Goal: Task Accomplishment & Management: Manage account settings

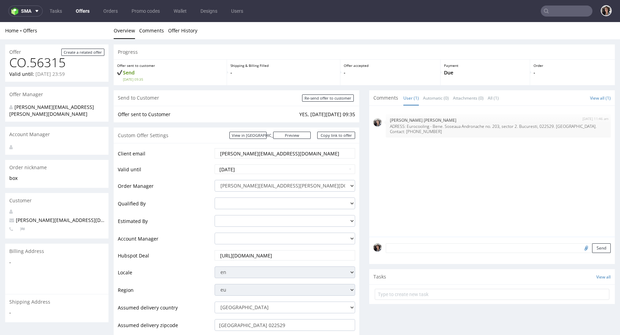
click at [548, 12] on input "text" at bounding box center [567, 11] width 52 height 11
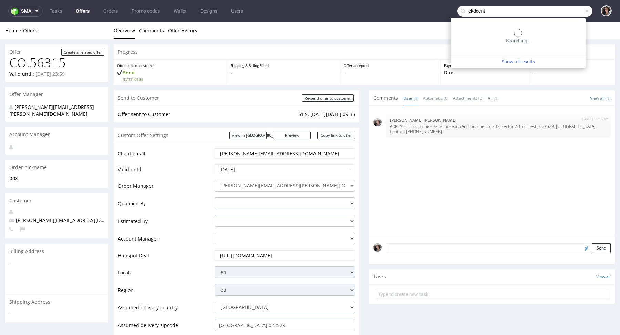
type input "ckdcent"
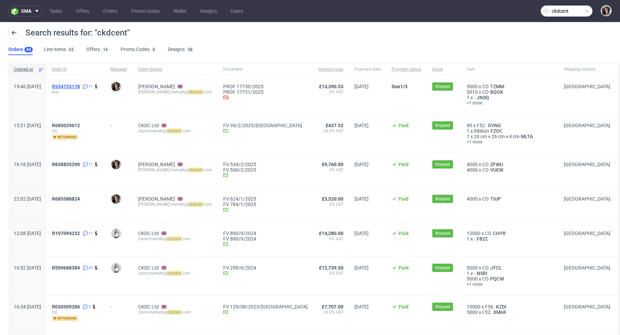
click at [80, 85] on span "R534753178" at bounding box center [66, 87] width 28 height 6
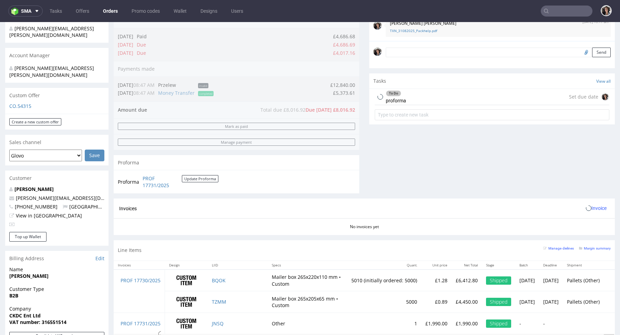
scroll to position [334, 0]
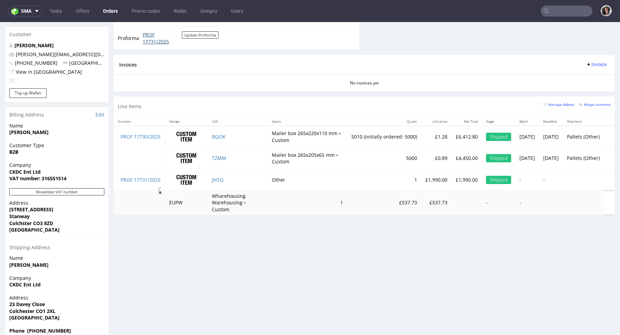
click at [145, 32] on link "PROF 17731/2025" at bounding box center [162, 37] width 39 height 13
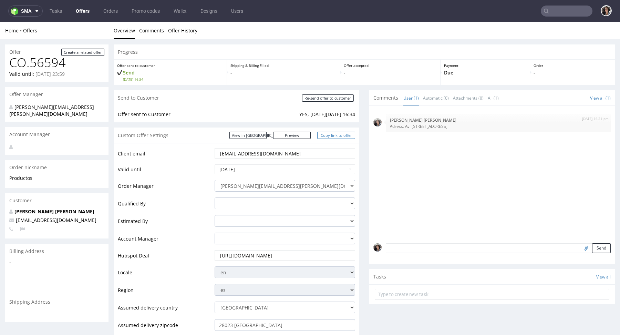
click at [335, 134] on link "Copy link to offer" at bounding box center [336, 135] width 38 height 7
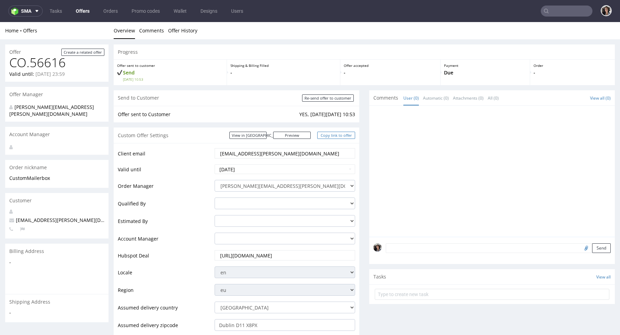
click at [336, 136] on link "Copy link to offer" at bounding box center [336, 135] width 38 height 7
click at [335, 100] on input "Re-send offer to customer" at bounding box center [328, 97] width 52 height 7
type input "In progress..."
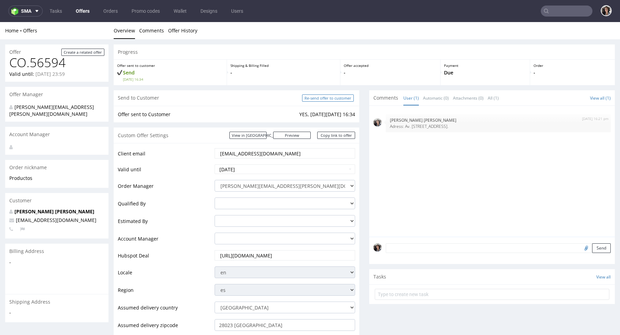
click at [335, 100] on input "Re-send offer to customer" at bounding box center [328, 97] width 52 height 7
type input "In progress..."
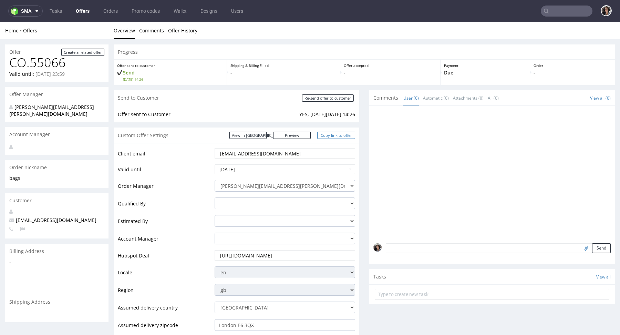
click at [346, 133] on link "Copy link to offer" at bounding box center [336, 135] width 38 height 7
click at [340, 96] on input "Re-send offer to customer" at bounding box center [328, 97] width 52 height 7
type input "In progress..."
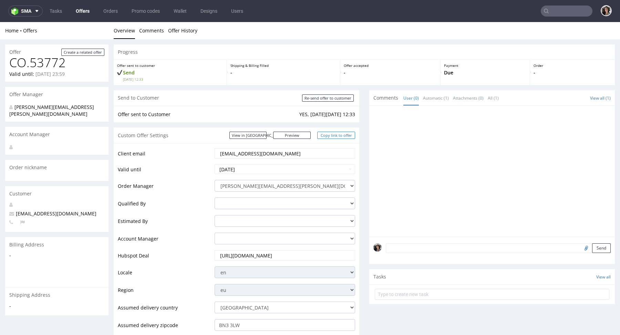
click at [338, 137] on link "Copy link to offer" at bounding box center [336, 135] width 38 height 7
